Goal: Register for event/course

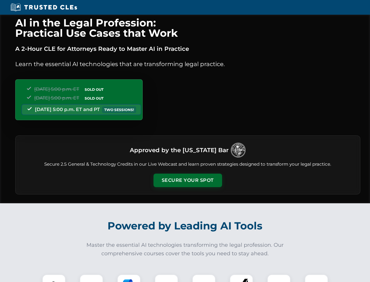
click at [188, 180] on button "Secure Your Spot" at bounding box center [188, 179] width 69 height 13
click at [54, 278] on img at bounding box center [53, 285] width 17 height 17
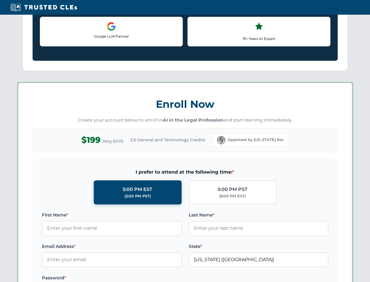
click at [129, 278] on label "Password *" at bounding box center [112, 277] width 140 height 7
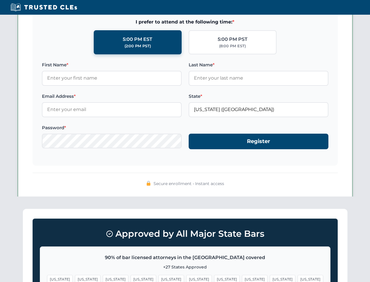
click at [270, 278] on span "[US_STATE]" at bounding box center [283, 279] width 26 height 9
